Goal: Task Accomplishment & Management: Manage account settings

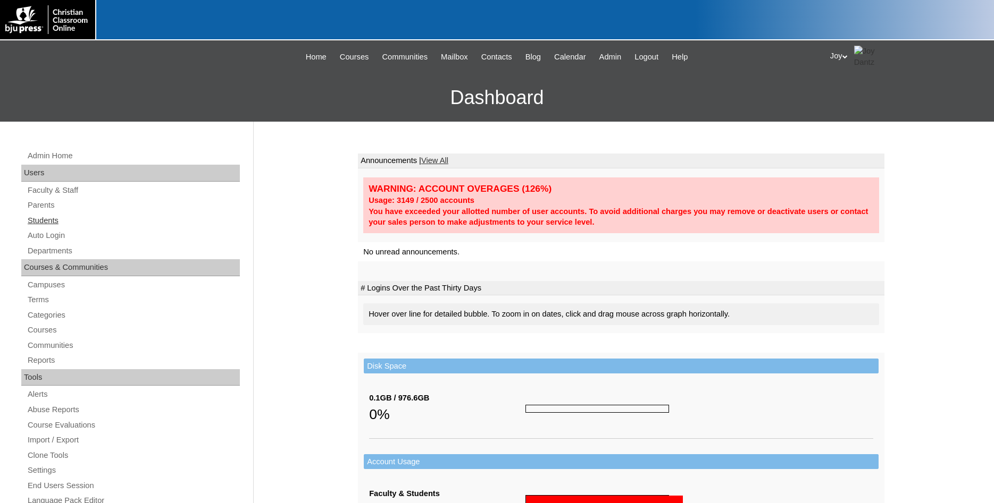
click at [43, 224] on link "Students" at bounding box center [133, 220] width 213 height 13
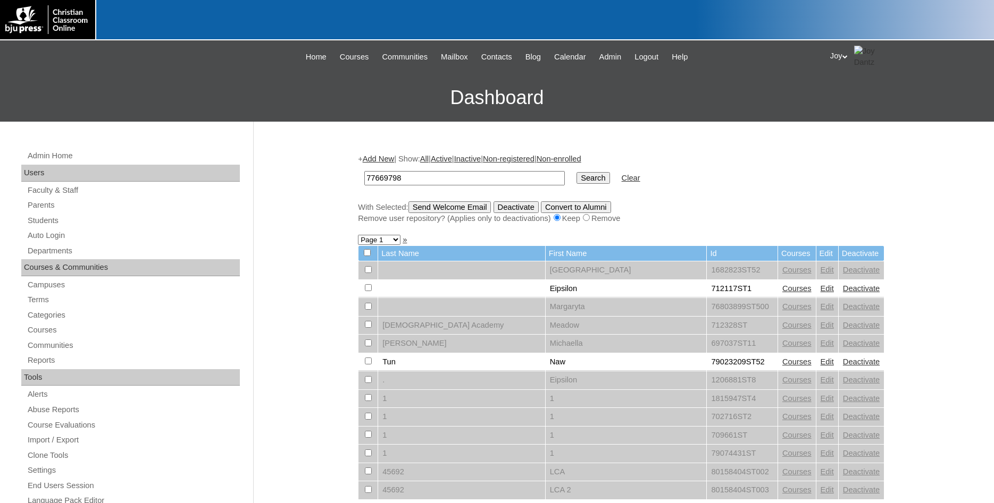
type input "77669798"
click at [576, 178] on input "Search" at bounding box center [592, 178] width 33 height 12
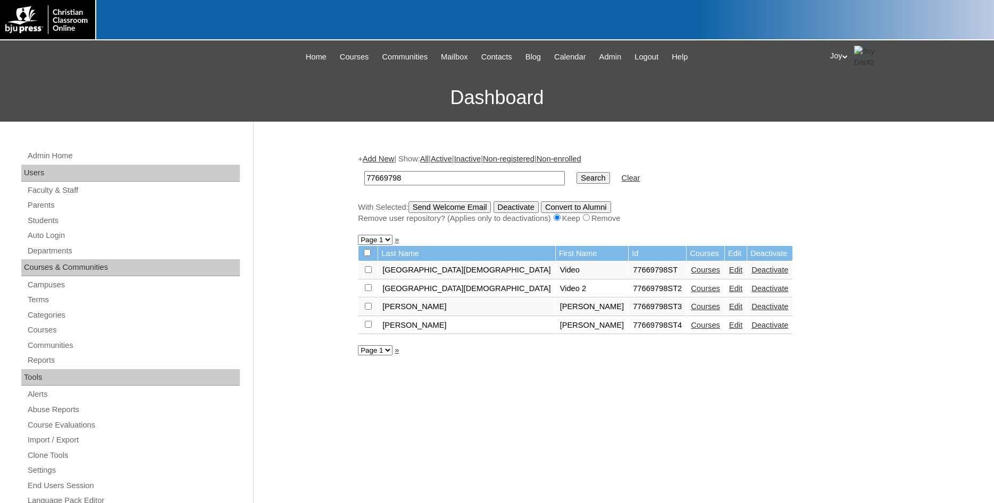
click at [729, 311] on link "Edit" at bounding box center [735, 306] width 13 height 9
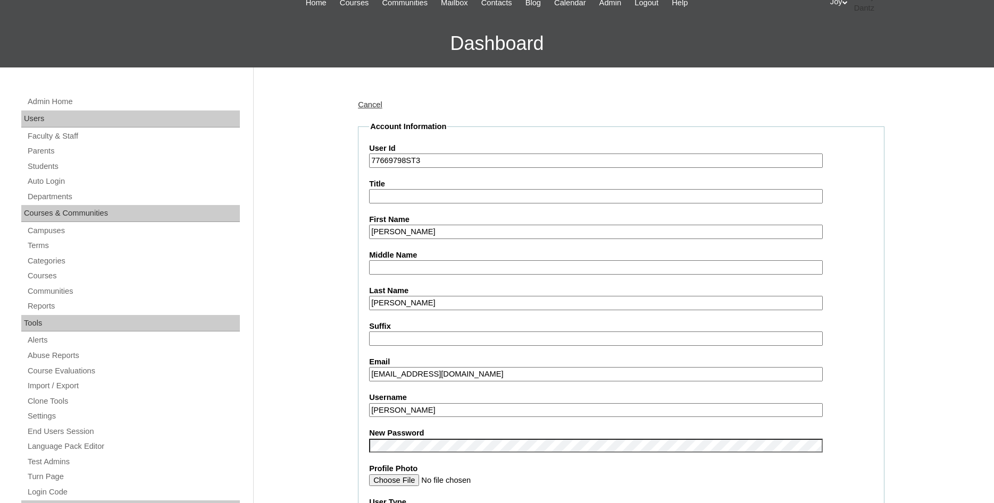
drag, startPoint x: 366, startPoint y: 99, endPoint x: 370, endPoint y: 107, distance: 9.0
click at [371, 109] on link "Cancel" at bounding box center [370, 104] width 24 height 9
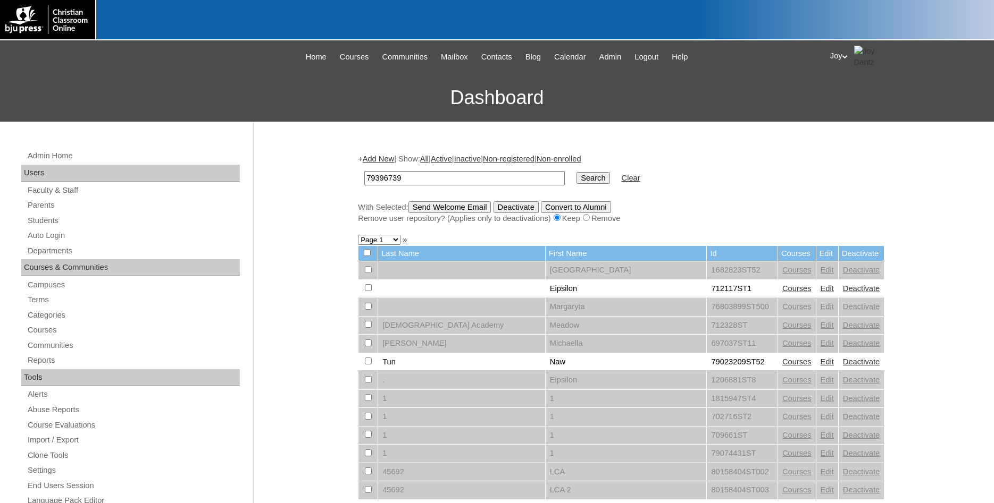
type input "79396739"
click at [577, 176] on input "Search" at bounding box center [592, 178] width 33 height 12
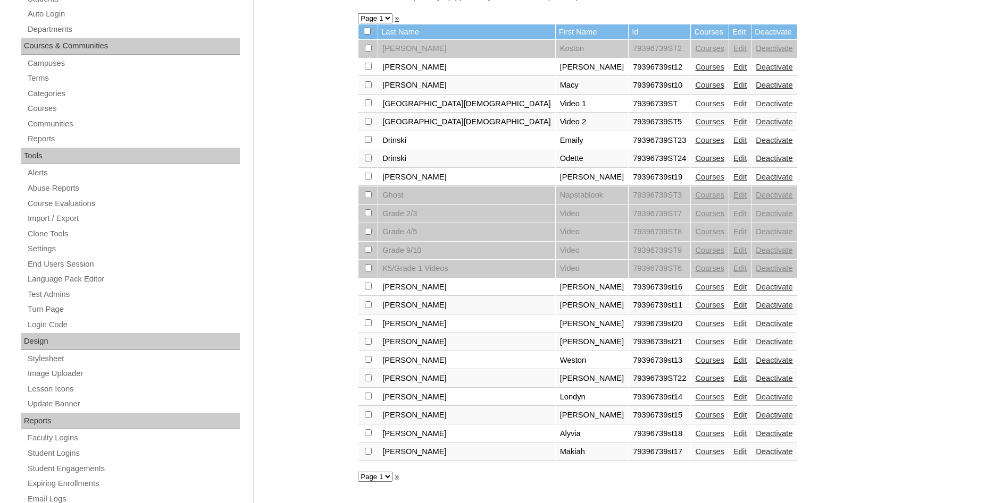
scroll to position [325, 0]
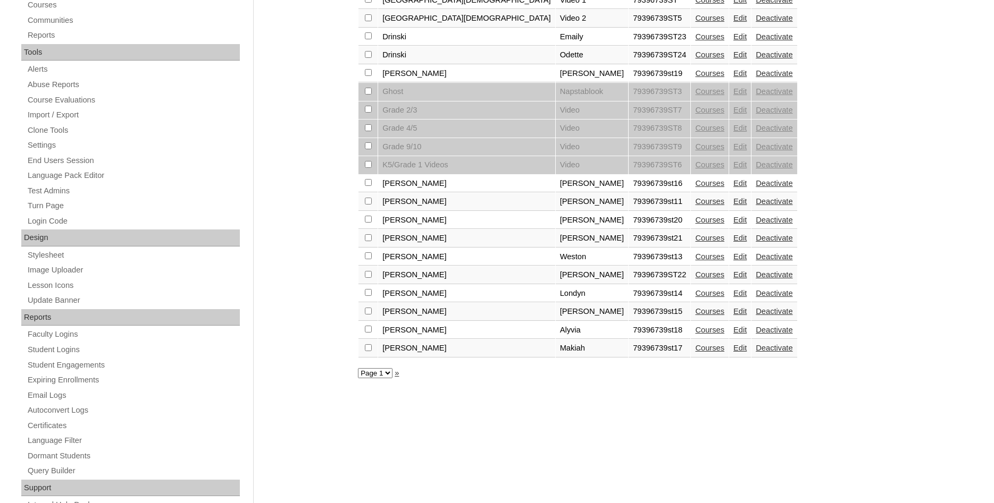
click at [855, 249] on div "+ Add New | Show: All | Active | Inactive | Non-registered | Non-enrolled 79396…" at bounding box center [618, 174] width 532 height 712
